Goal: Check status

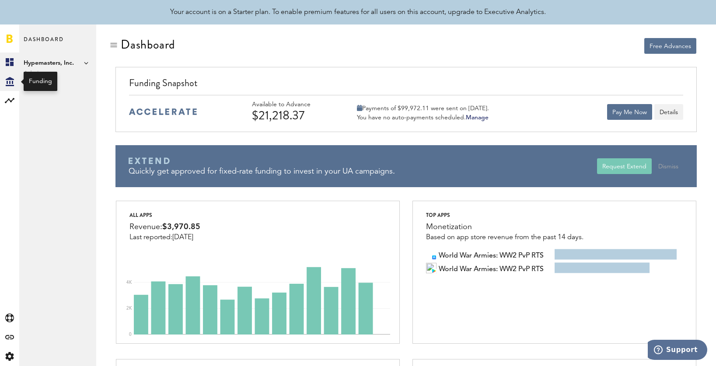
click at [13, 87] on div "Created with Sketch." at bounding box center [9, 81] width 19 height 19
click at [60, 87] on link "Transactions" at bounding box center [57, 81] width 77 height 19
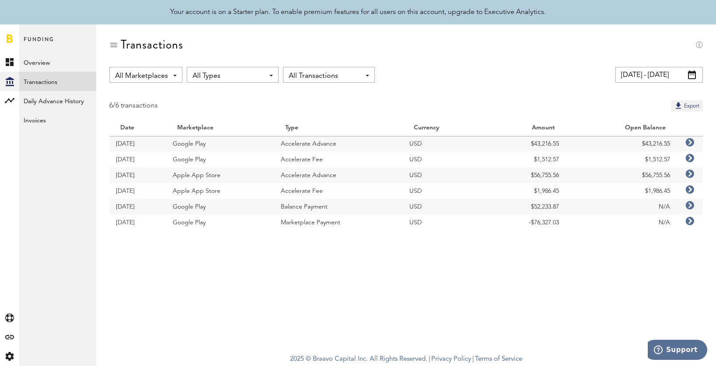
click at [233, 70] on span "All Types" at bounding box center [228, 76] width 72 height 15
click at [146, 83] on span "All Marketplaces" at bounding box center [141, 76] width 53 height 15
click at [174, 116] on span "Apple App Store" at bounding box center [163, 111] width 60 height 15
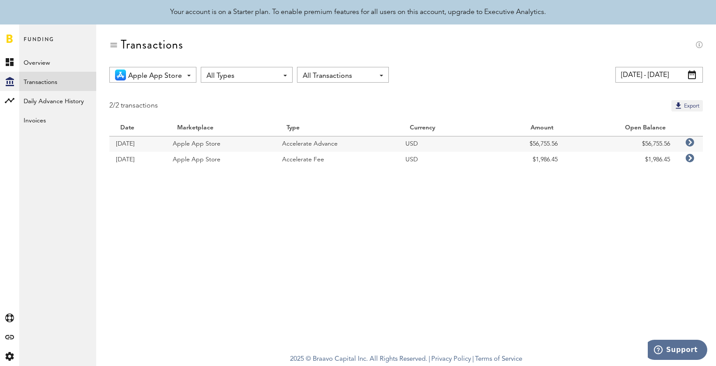
click at [661, 73] on input "[DATE] - [DATE]" at bounding box center [658, 75] width 87 height 16
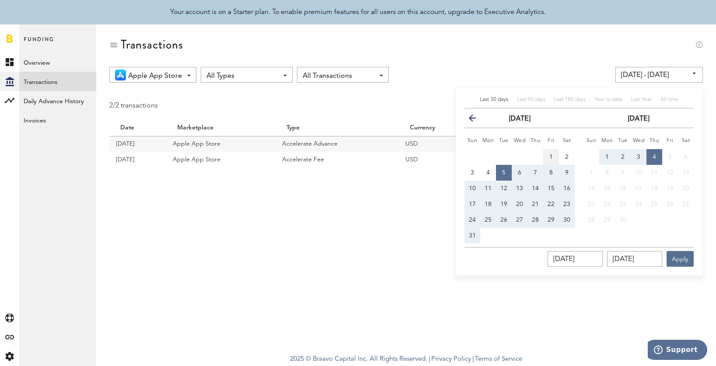
click at [552, 157] on span "1" at bounding box center [550, 157] width 3 height 6
type input "[DATE] - [DATE]"
type input "[DATE]"
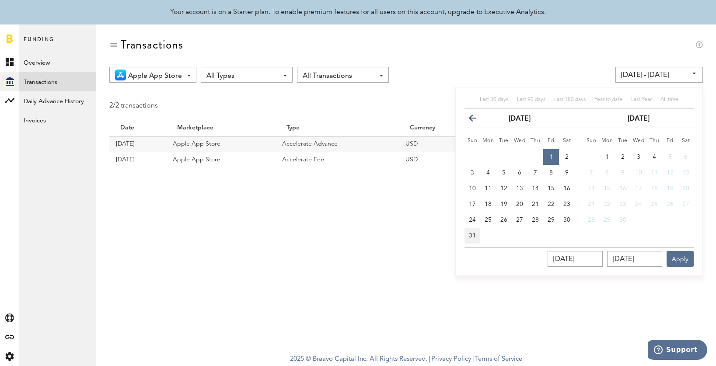
click at [475, 233] on span "31" at bounding box center [472, 236] width 7 height 6
type input "[DATE] - [DATE]"
type input "[DATE]"
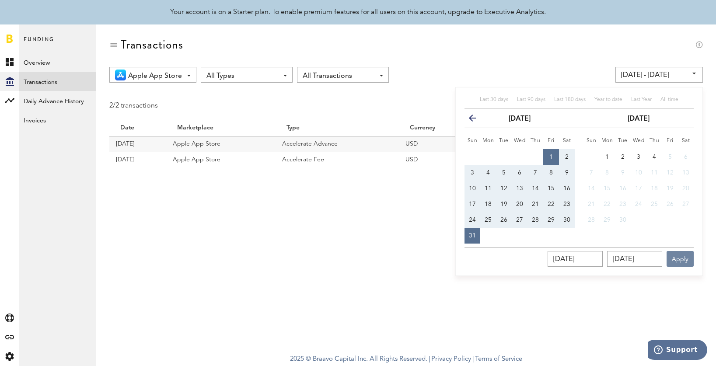
click at [685, 259] on button "Apply" at bounding box center [679, 259] width 27 height 16
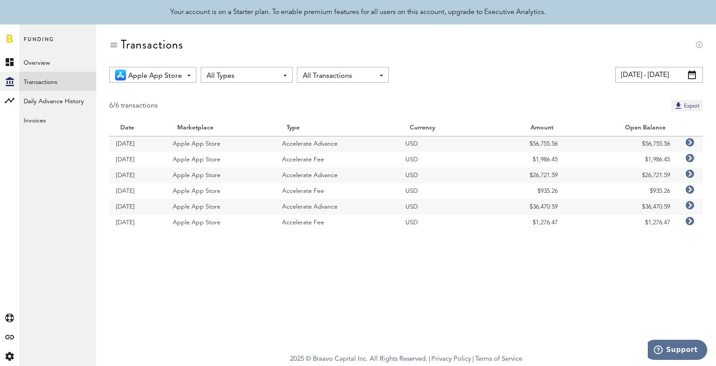
click at [692, 205] on icon at bounding box center [689, 205] width 9 height 9
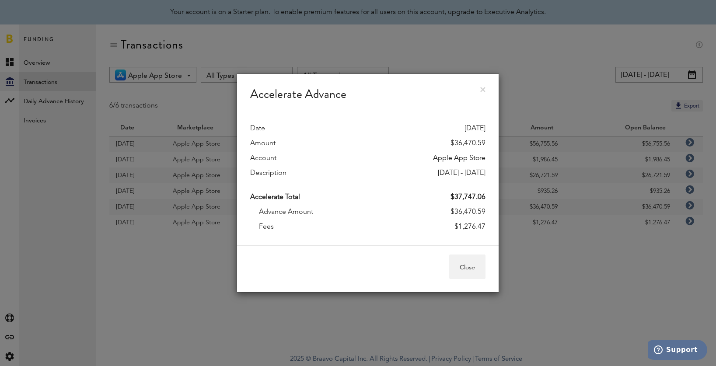
drag, startPoint x: 453, startPoint y: 195, endPoint x: 488, endPoint y: 195, distance: 35.9
click at [488, 195] on div "Date [DATE] Amount $36,470.59 Account Apple App Store Description [DATE] - [DAT…" at bounding box center [367, 177] width 261 height 135
copy div "37,747.06"
click at [485, 87] on div "Accelerate Advance" at bounding box center [367, 92] width 261 height 36
click at [481, 91] on link at bounding box center [482, 89] width 5 height 5
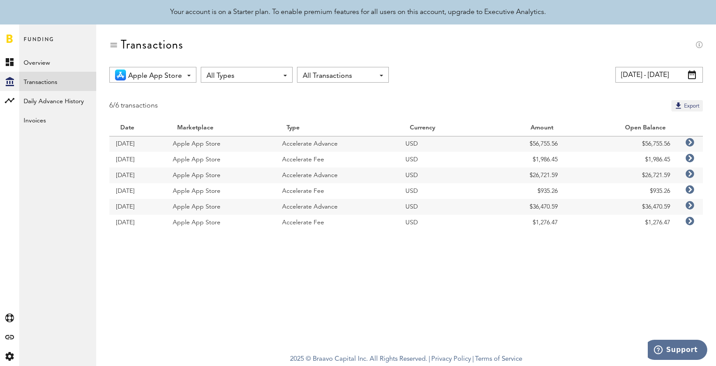
click at [692, 204] on icon at bounding box center [689, 205] width 9 height 9
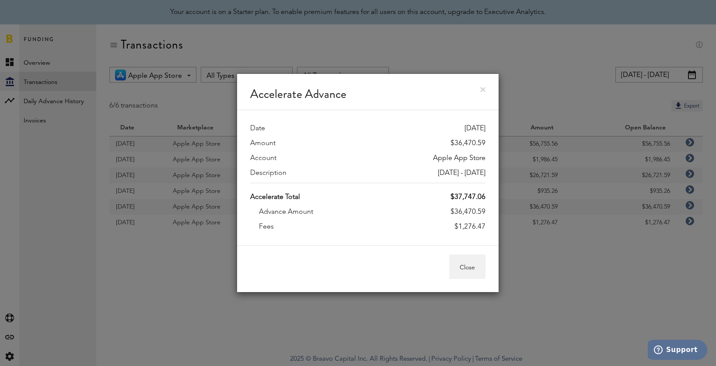
click at [488, 85] on div "Accelerate Advance" at bounding box center [367, 92] width 261 height 36
click at [484, 87] on link at bounding box center [482, 89] width 5 height 5
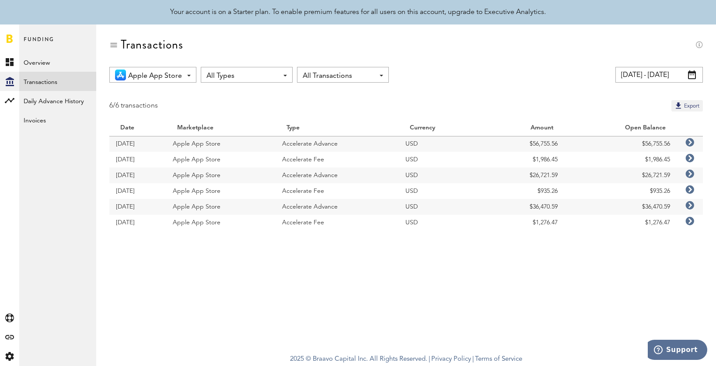
click at [687, 175] on icon at bounding box center [689, 174] width 9 height 9
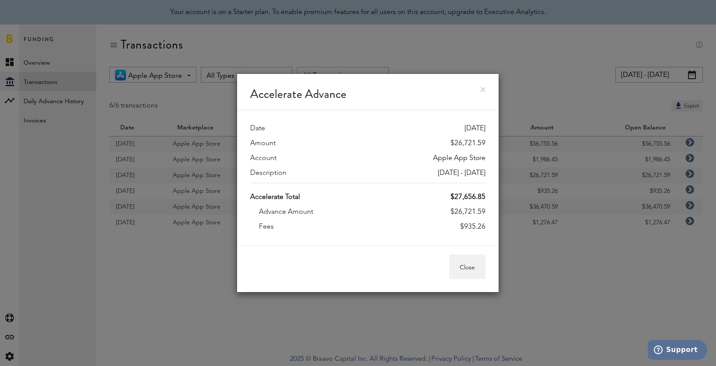
drag, startPoint x: 453, startPoint y: 196, endPoint x: 496, endPoint y: 196, distance: 42.9
click at [496, 196] on div "Date [DATE] Amount $26,721.59 Account Apple App Store Description [DATE] - [DAT…" at bounding box center [367, 177] width 261 height 135
copy div "27,656.85"
click at [486, 85] on div "Accelerate Advance" at bounding box center [367, 92] width 261 height 36
click at [482, 87] on link at bounding box center [482, 89] width 5 height 5
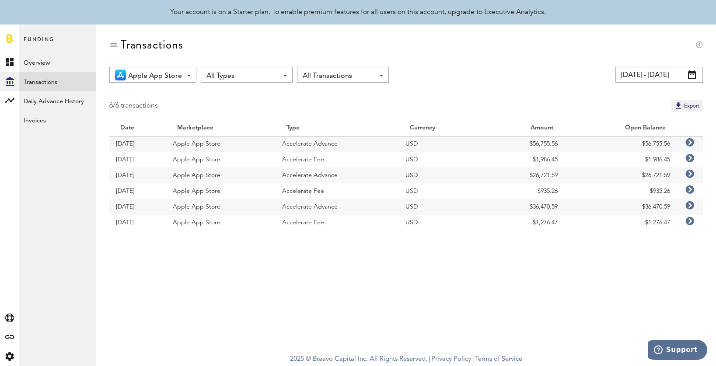
click at [690, 142] on icon at bounding box center [689, 142] width 9 height 9
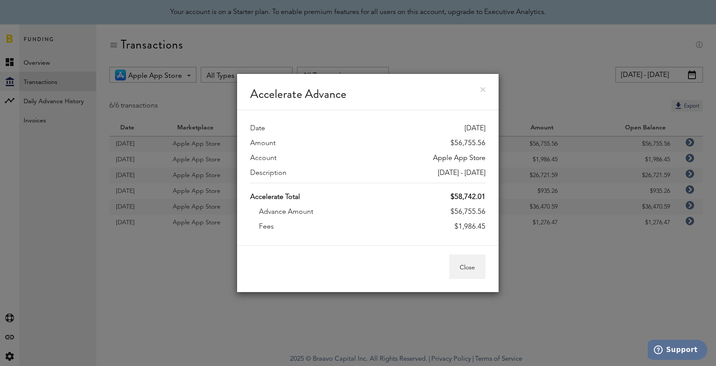
drag, startPoint x: 453, startPoint y: 197, endPoint x: 489, endPoint y: 196, distance: 35.4
click at [489, 196] on div "Date [DATE] Amount $56,755.56 Account Apple App Store Description [DATE] - [DAT…" at bounding box center [367, 177] width 261 height 135
copy div "58,742.01"
click at [485, 89] on link at bounding box center [482, 89] width 5 height 5
